Goal: Task Accomplishment & Management: Use online tool/utility

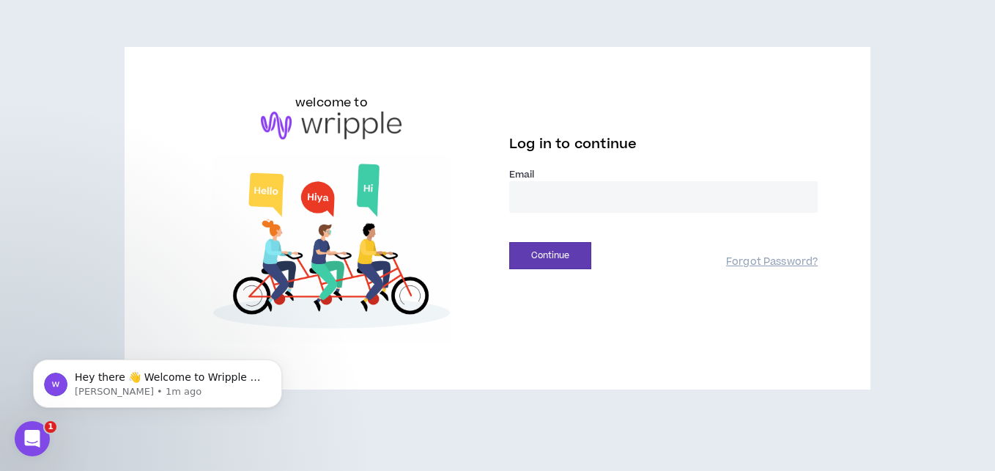
click at [577, 205] on input "email" at bounding box center [663, 197] width 309 height 32
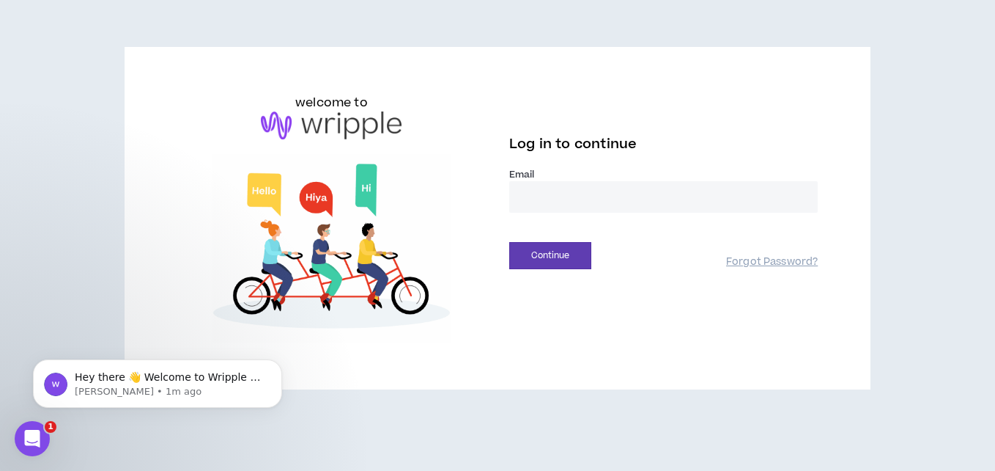
type input "**********"
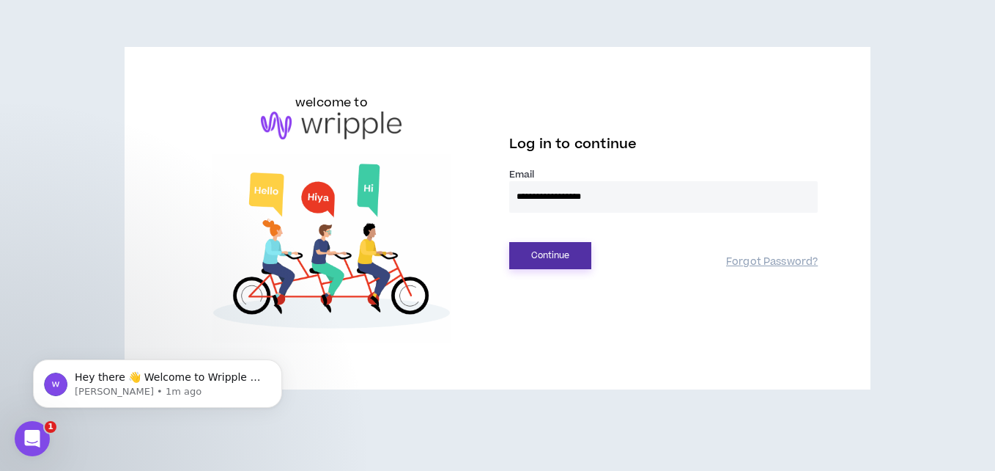
click at [591, 254] on button "Continue" at bounding box center [550, 255] width 82 height 27
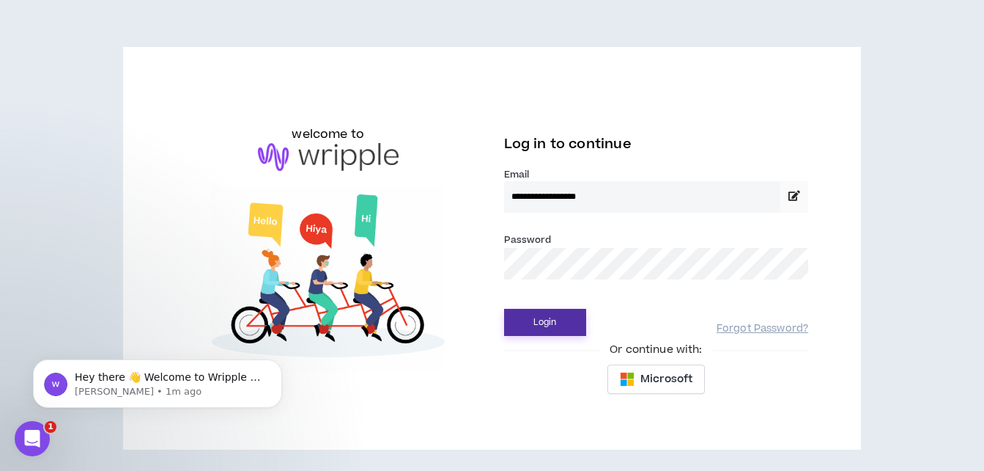
click at [556, 314] on button "Login" at bounding box center [545, 322] width 82 height 27
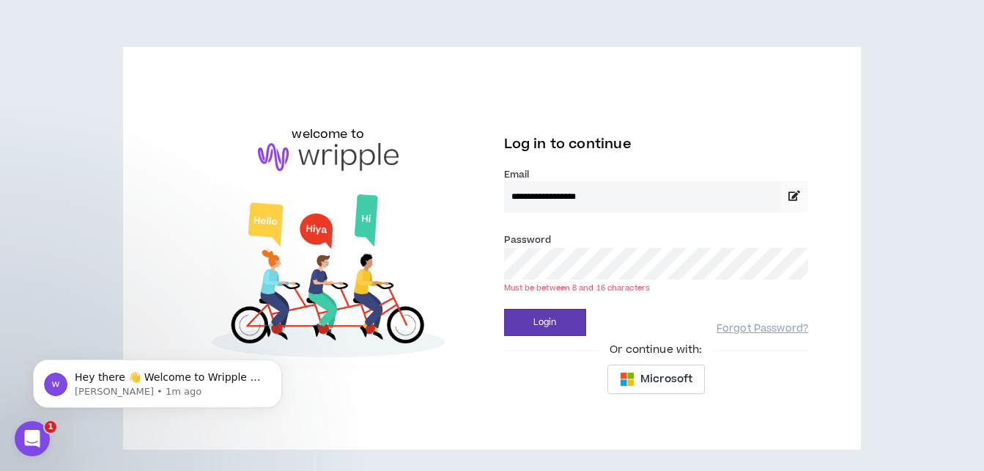
click at [504, 309] on button "Login" at bounding box center [545, 322] width 82 height 27
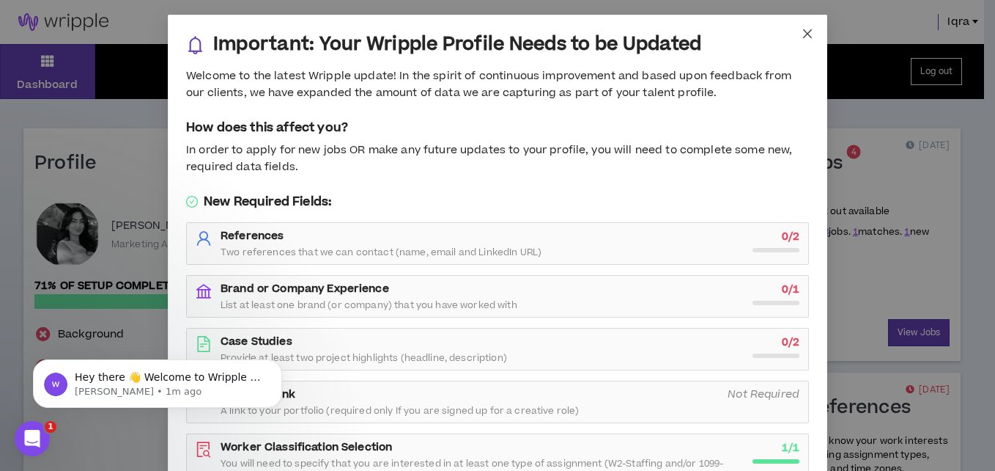
click at [805, 31] on icon "close" at bounding box center [807, 33] width 9 height 9
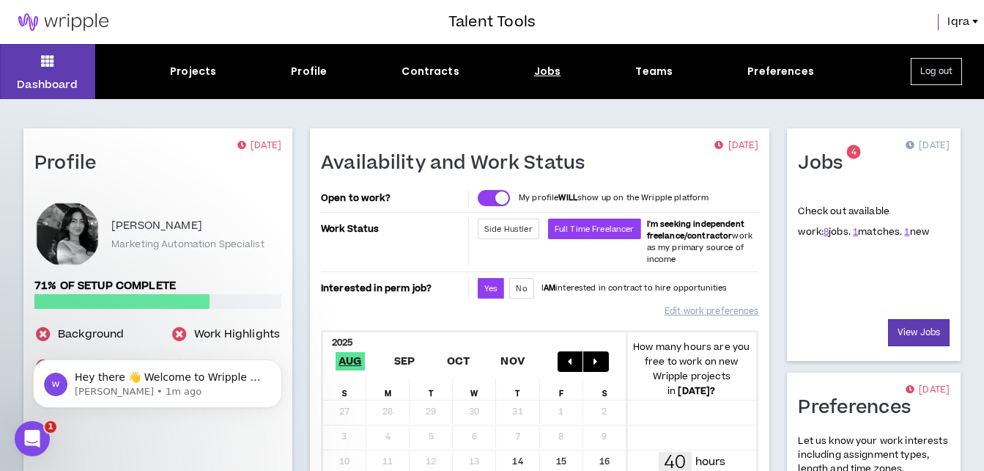
click at [537, 73] on div "Jobs" at bounding box center [547, 71] width 27 height 15
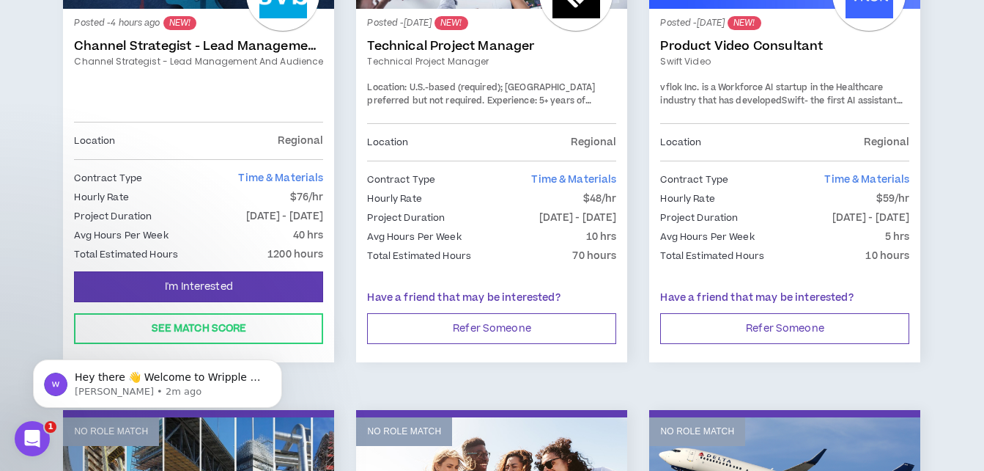
scroll to position [329, 0]
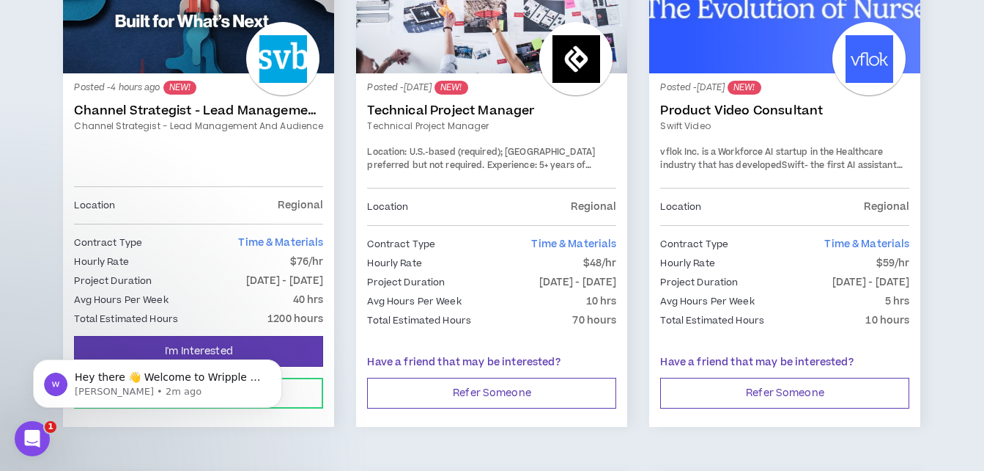
click at [276, 42] on div at bounding box center [282, 58] width 73 height 73
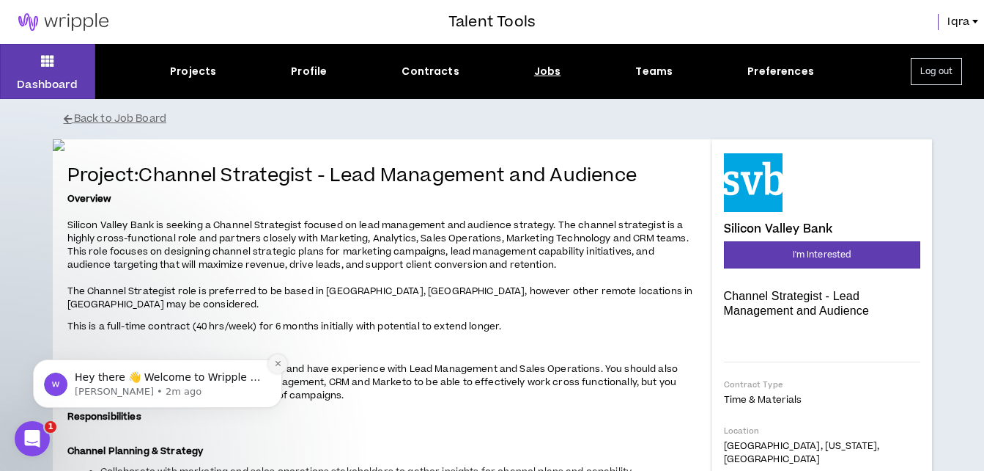
click at [279, 361] on icon "Dismiss notification" at bounding box center [278, 363] width 8 height 8
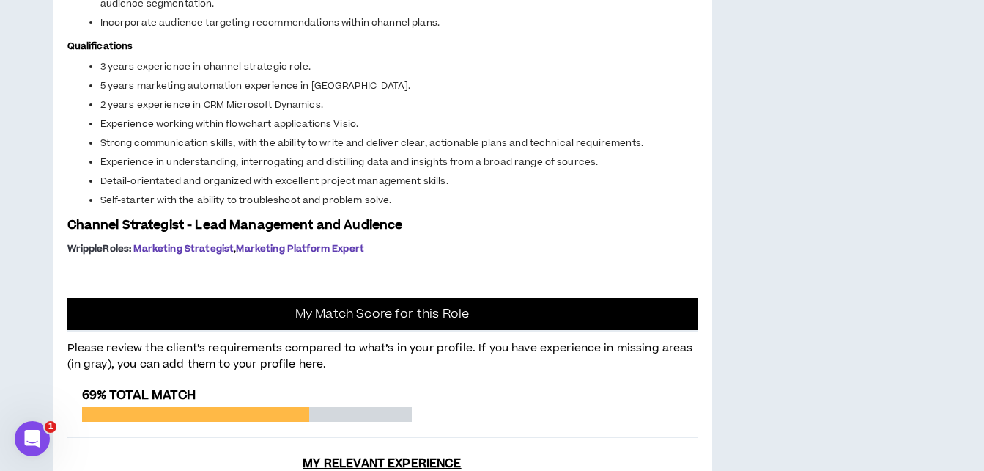
scroll to position [916, 0]
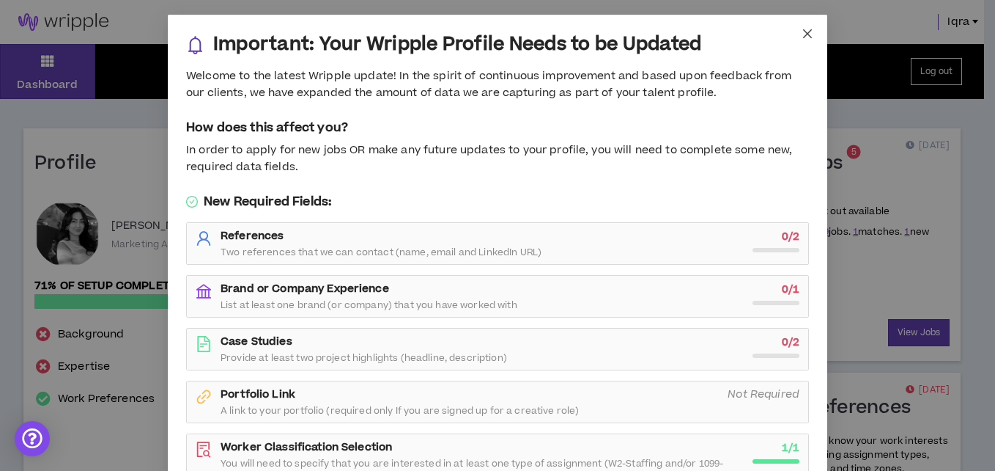
click at [805, 33] on icon "close" at bounding box center [808, 34] width 12 height 12
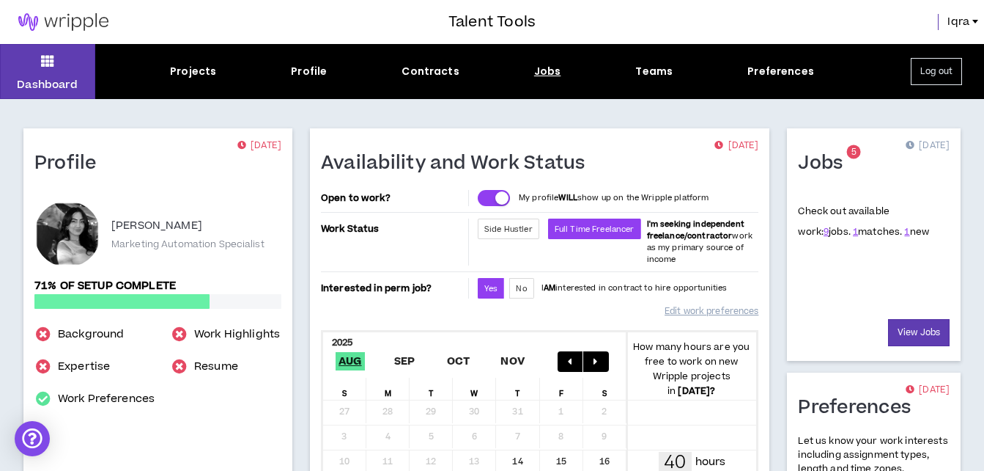
click at [542, 67] on div "Jobs" at bounding box center [547, 71] width 27 height 15
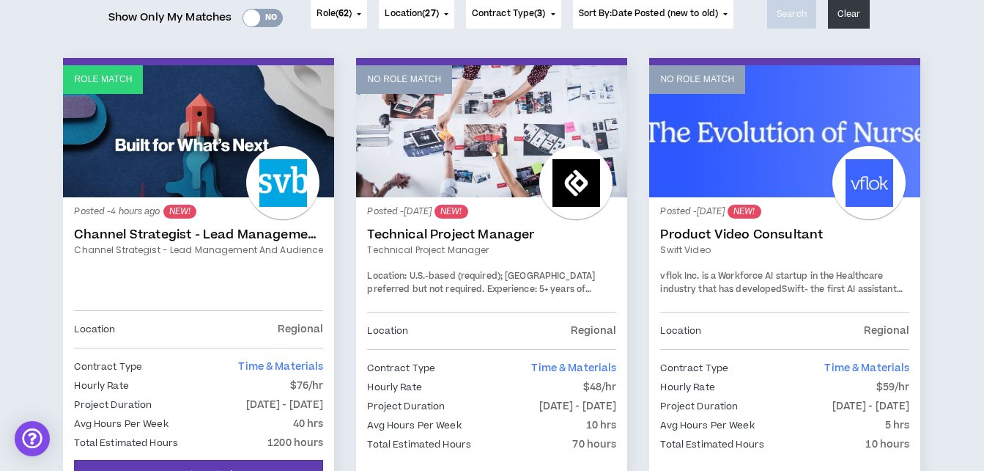
scroll to position [206, 0]
click at [311, 158] on div at bounding box center [282, 181] width 73 height 73
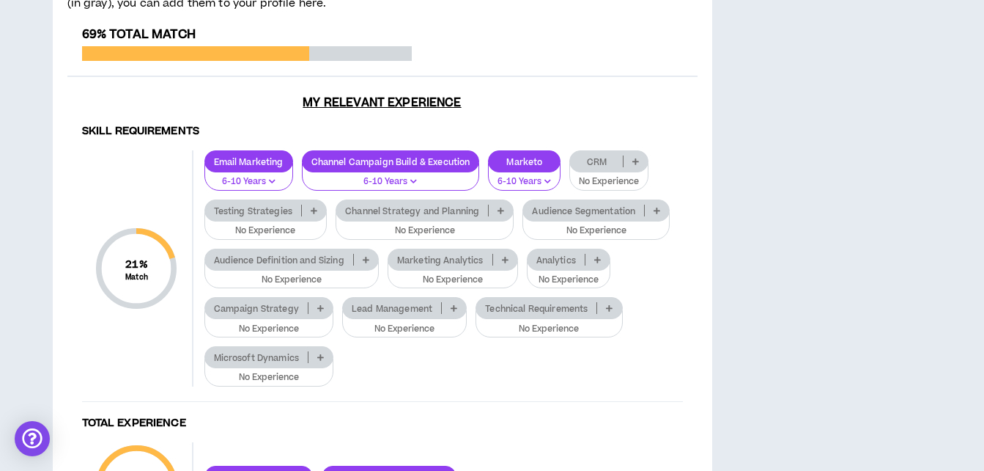
scroll to position [1285, 0]
